Goal: Navigation & Orientation: Find specific page/section

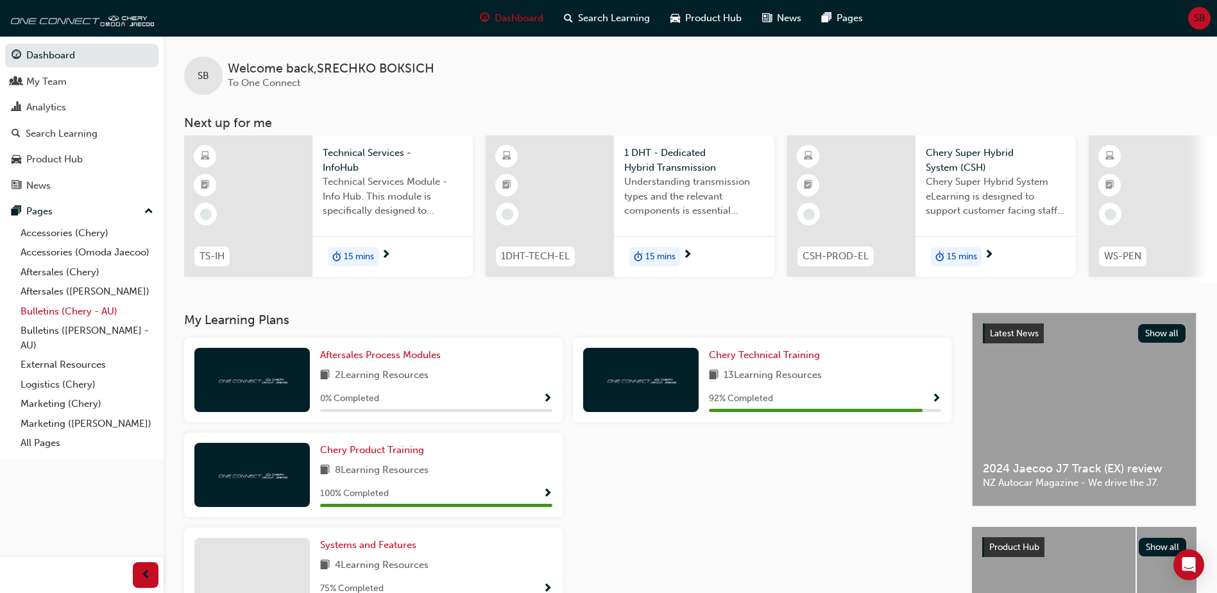
click at [65, 308] on link "Bulletins (Chery - AU)" at bounding box center [86, 312] width 143 height 20
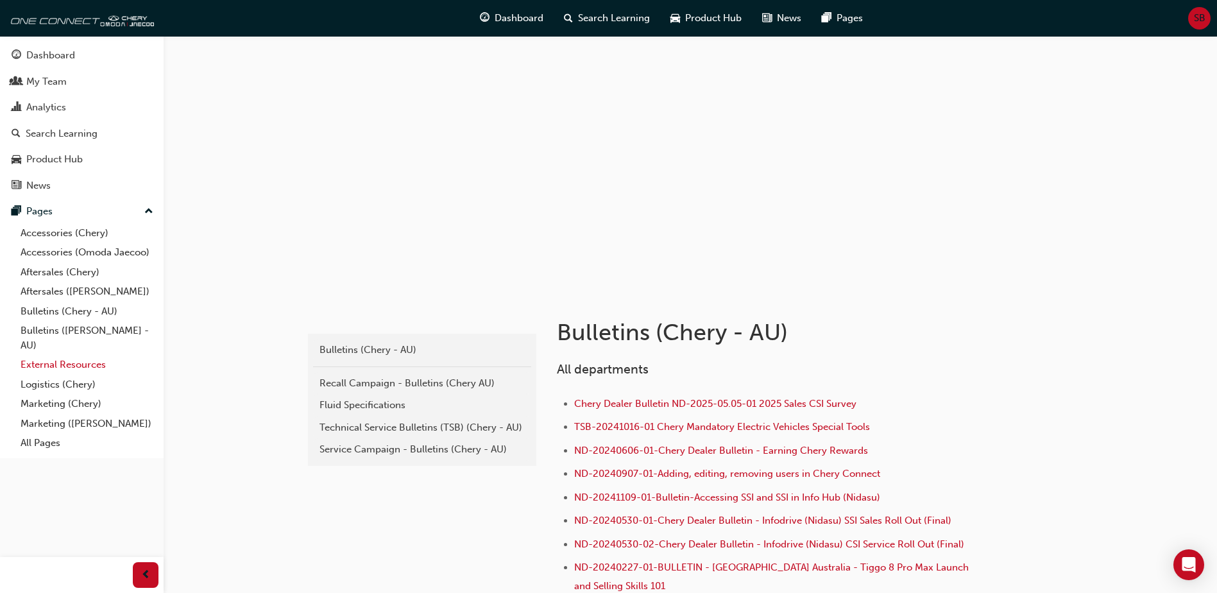
click at [83, 362] on link "External Resources" at bounding box center [86, 365] width 143 height 20
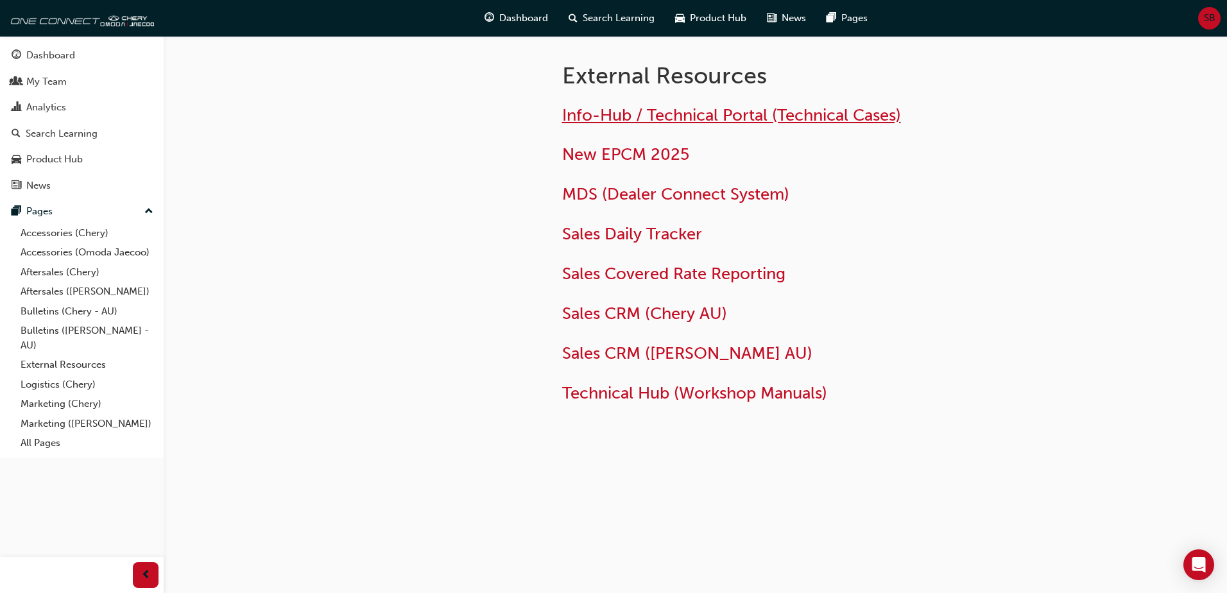
click at [640, 111] on span "Info-Hub / Technical Portal (Technical Cases)" at bounding box center [731, 115] width 339 height 20
